Goal: Navigation & Orientation: Find specific page/section

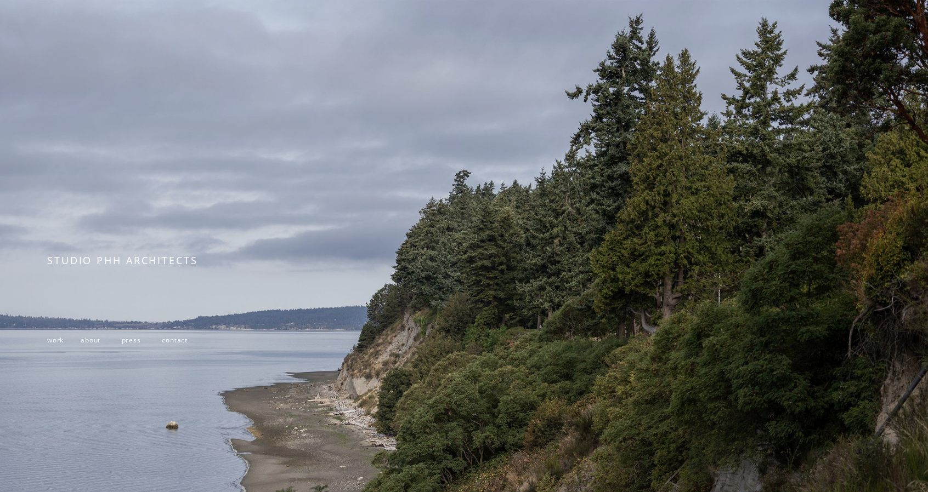
click at [60, 345] on span "work" at bounding box center [55, 339] width 16 height 9
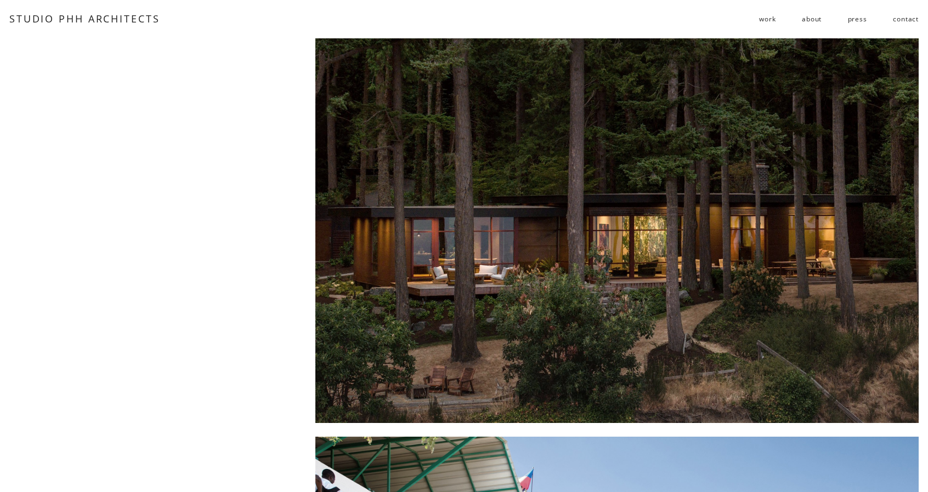
click at [0, 0] on span "residential" at bounding box center [0, 0] width 0 height 0
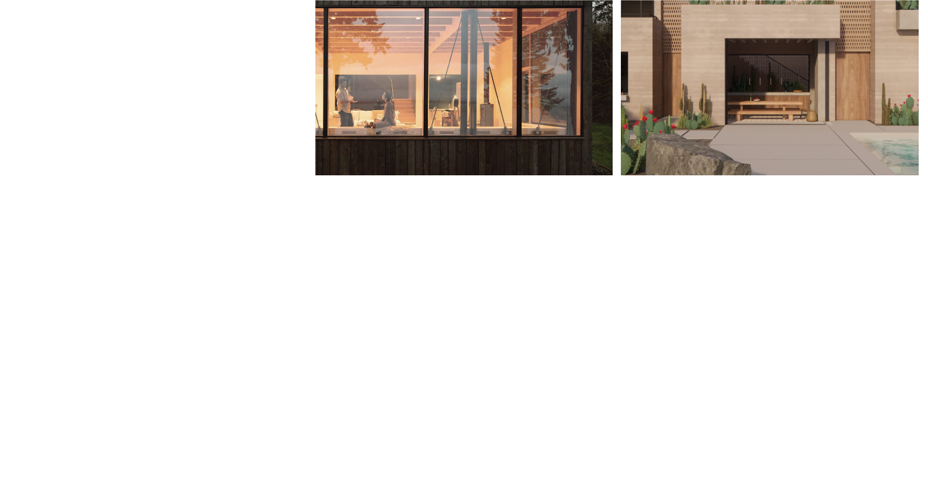
scroll to position [658, 0]
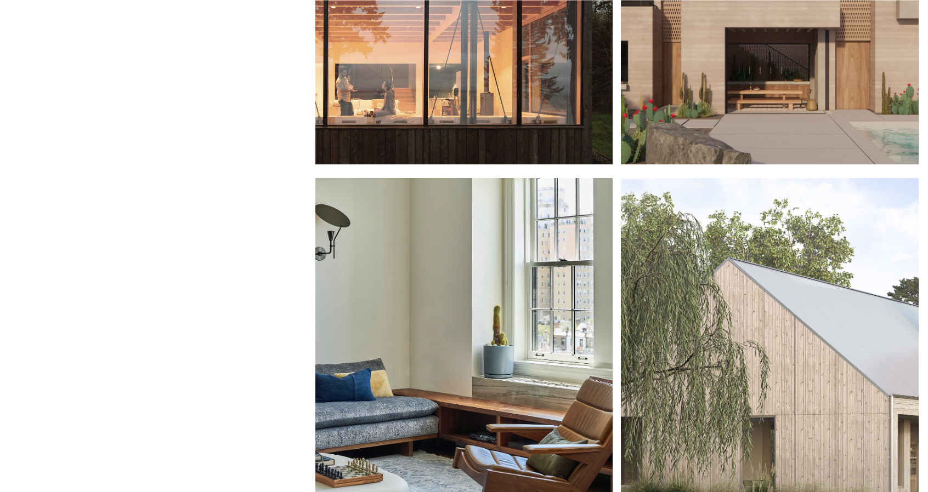
click at [680, 298] on div at bounding box center [770, 370] width 298 height 385
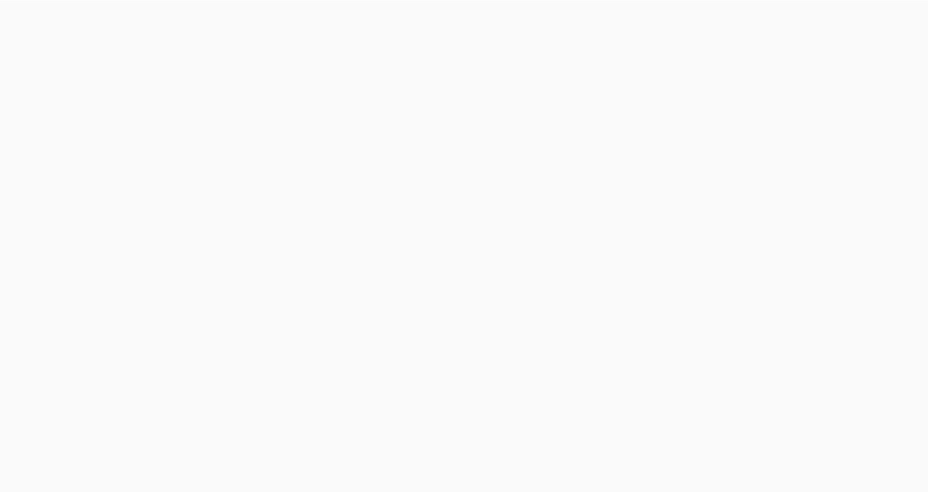
scroll to position [2248, 0]
